Goal: Transaction & Acquisition: Download file/media

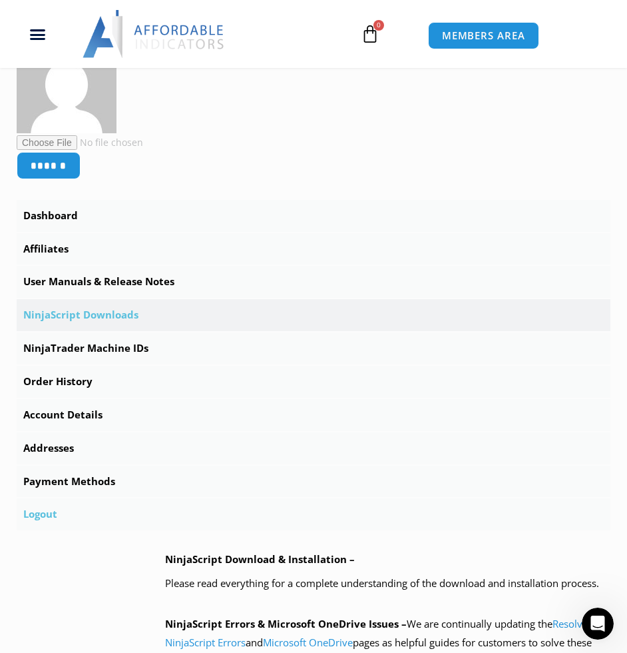
scroll to position [333, 0]
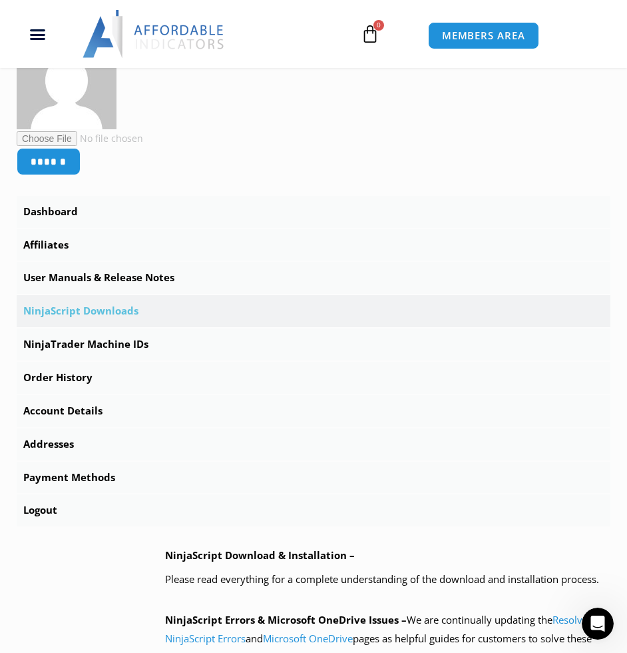
click at [104, 306] on link "NinjaScript Downloads" at bounding box center [314, 311] width 594 height 32
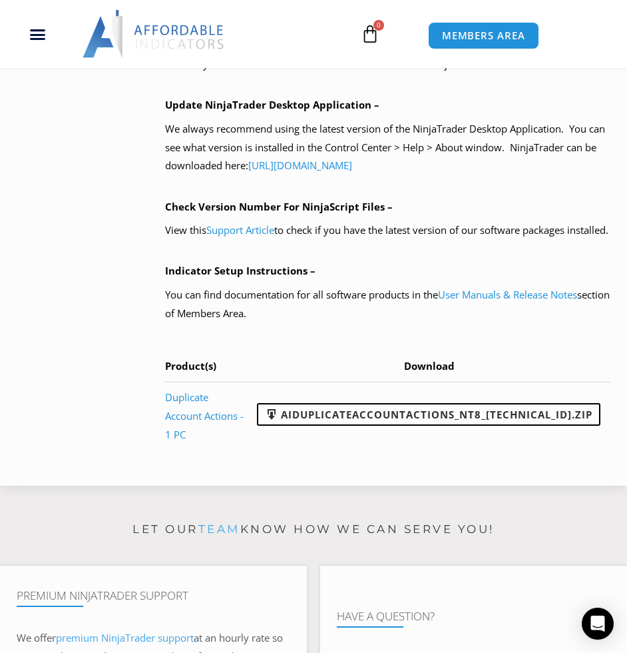
scroll to position [1132, 0]
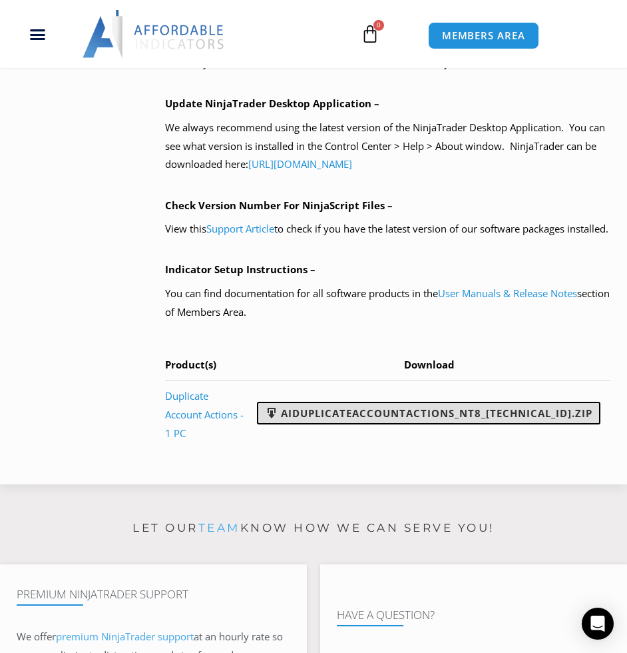
click at [533, 424] on link "AIDuplicateAccountActions_NT8_25.9.18.2.zip" at bounding box center [429, 413] width 344 height 23
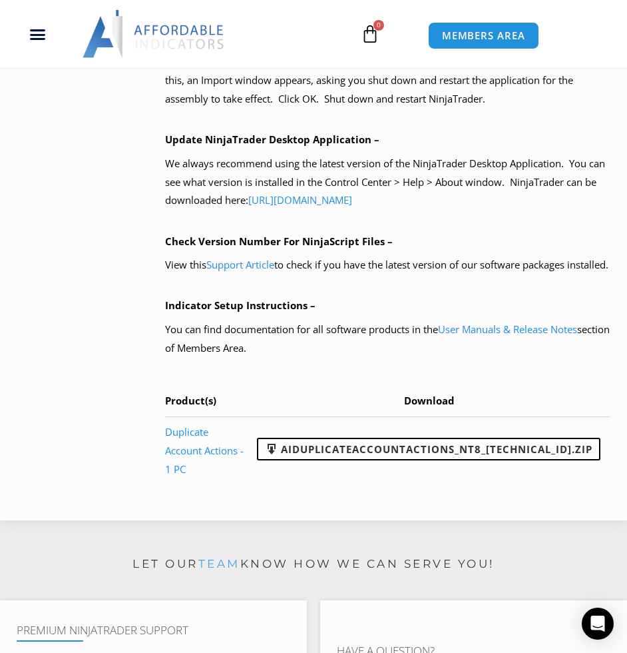
scroll to position [1065, 0]
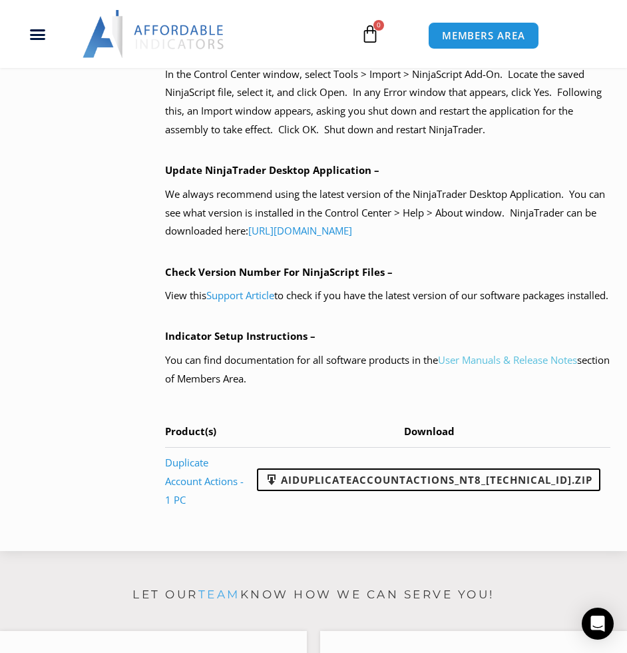
click at [496, 366] on link "User Manuals & Release Notes" at bounding box center [507, 359] width 139 height 13
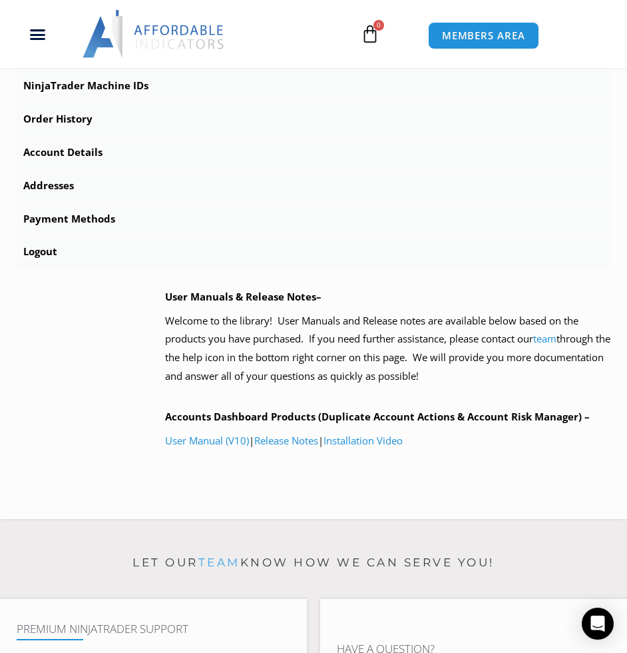
scroll to position [599, 0]
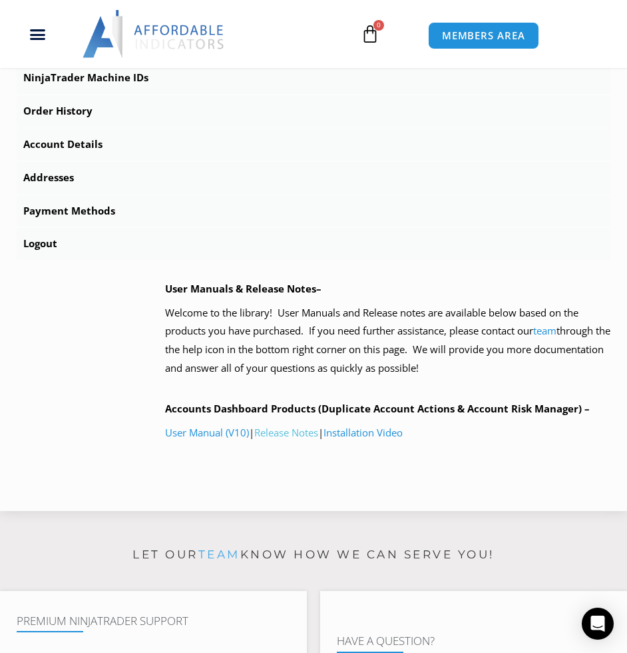
click at [299, 431] on link "Release Notes" at bounding box center [286, 432] width 64 height 13
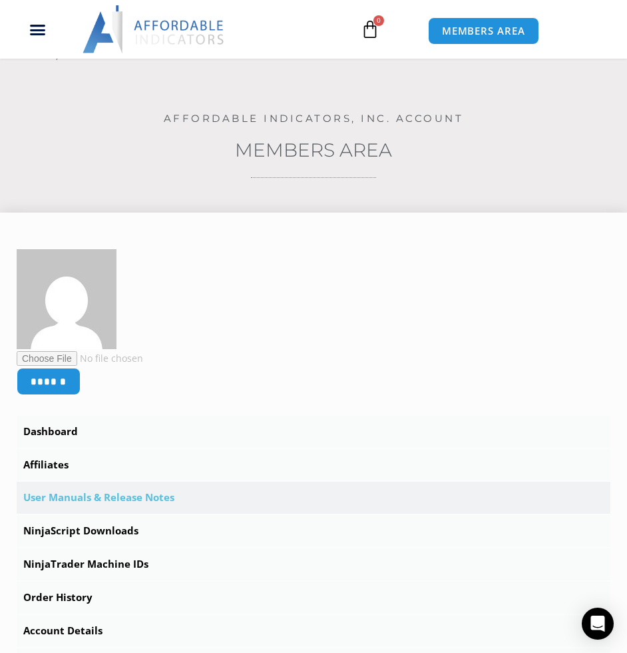
scroll to position [8, 0]
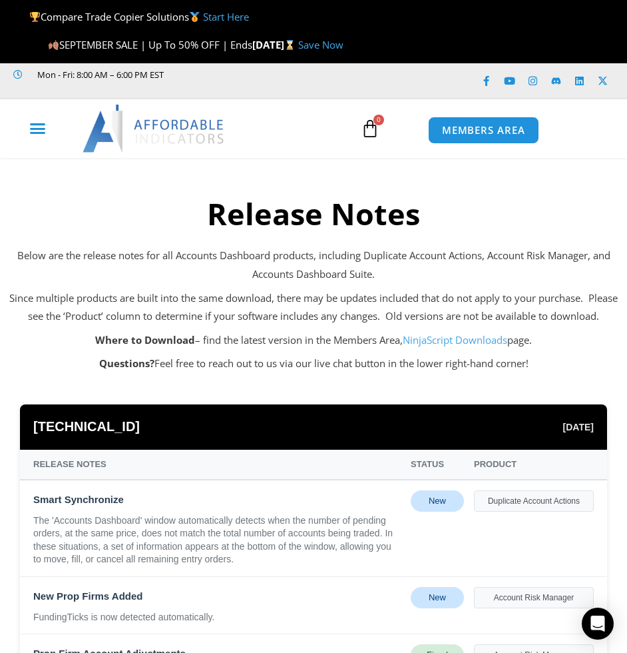
click at [33, 137] on icon "Menu Toggle" at bounding box center [37, 128] width 17 height 17
